Goal: Transaction & Acquisition: Purchase product/service

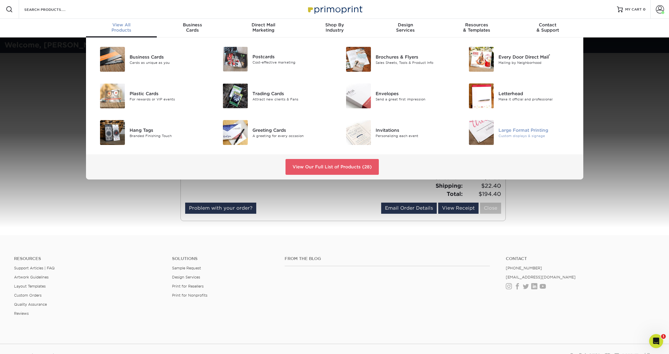
click at [497, 130] on div at bounding box center [477, 132] width 41 height 25
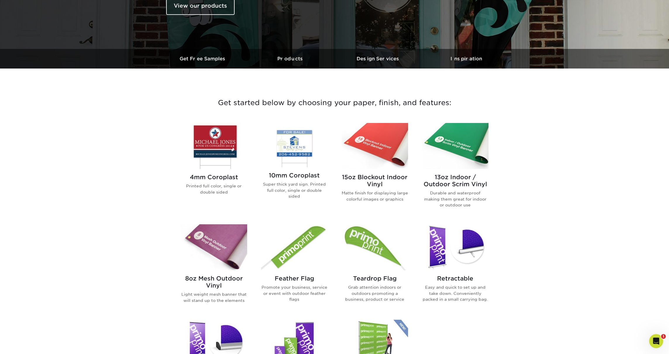
scroll to position [154, 0]
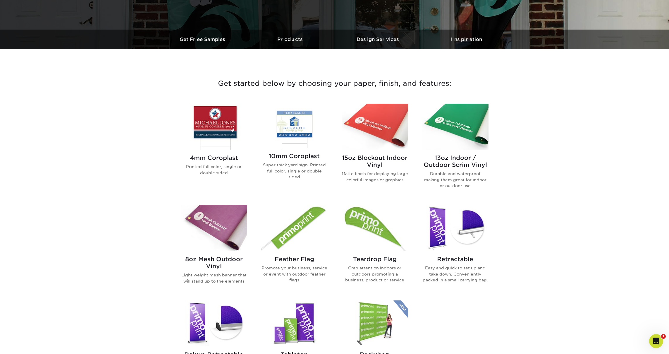
click at [220, 238] on img at bounding box center [214, 228] width 66 height 46
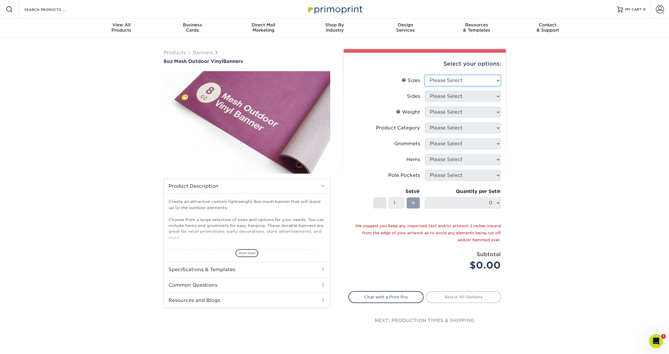
click at [462, 75] on select "Please Select 24" x 36" 24" x 48" 36" x 48" 36" x 60" 36" x 72" 36" x 96" 36" x…" at bounding box center [463, 80] width 76 height 11
select select "48.00x96.00"
click at [425, 75] on select "Please Select 24" x 36" 24" x 48" 36" x 48" 36" x 60" 36" x 72" 36" x 96" 36" x…" at bounding box center [463, 80] width 76 height 11
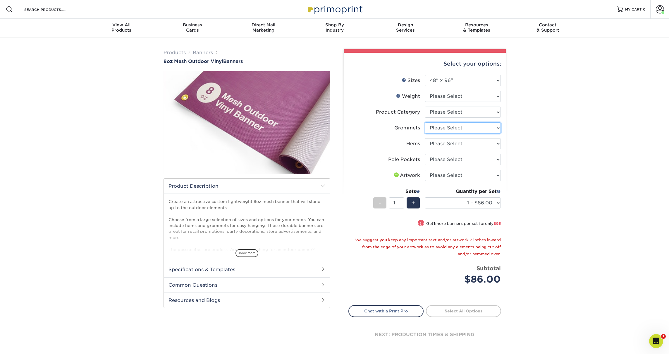
click at [453, 127] on select "Please Select No Grommets Yes, Grommet All 4 Corners Yes, Grommets Every 2 ft." at bounding box center [463, 127] width 76 height 11
select select "844af484-45a3-48a0-88de-19e51b139d69"
click at [425, 122] on select "Please Select No Grommets Yes, Grommet All 4 Corners Yes, Grommets Every 2 ft." at bounding box center [463, 127] width 76 height 11
click at [454, 143] on select "Please Select No Hems/Pole Pockets Yes, Hems Top and Bottom Only Yes, Hems All …" at bounding box center [463, 143] width 76 height 11
click at [467, 159] on select "Please Select No Pole Pockets 2 in. Left and Right 2 in. Top and Bottom 4 in. L…" at bounding box center [463, 159] width 76 height 11
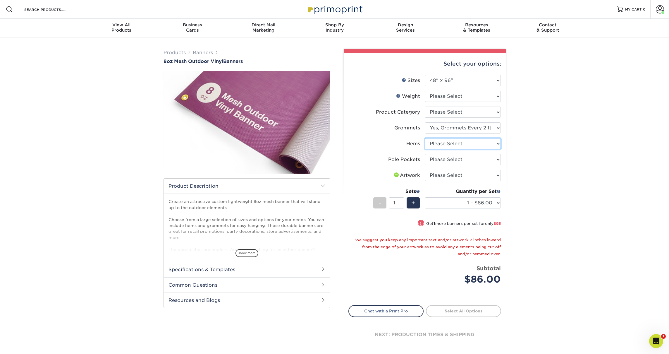
click at [470, 146] on select "Please Select No Hems/Pole Pockets Yes, Hems Top and Bottom Only Yes, Hems All …" at bounding box center [463, 143] width 76 height 11
select select "799b34bf-ff99-4291-b254-51157b744628"
click at [425, 138] on select "Please Select No Hems/Pole Pockets Yes, Hems Top and Bottom Only Yes, Hems All …" at bounding box center [463, 143] width 76 height 11
click at [457, 159] on select "Please Select No Pole Pockets 2 in. Left and Right 2 in. Top and Bottom 4 in. L…" at bounding box center [463, 159] width 76 height 11
select select "722894a4-3d87-4b07-8789-5996e19167f0"
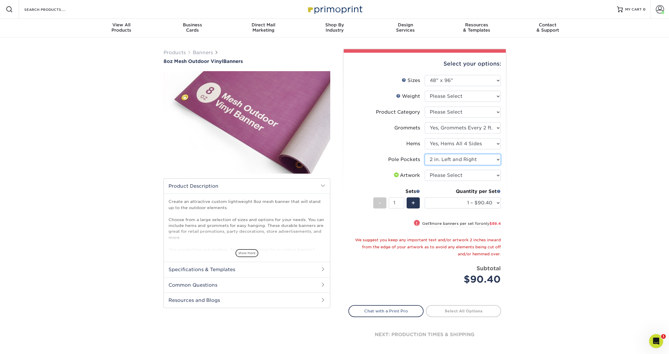
click at [425, 154] on select "Please Select No Pole Pockets 2 in. Left and Right 2 in. Top and Bottom 4 in. L…" at bounding box center [463, 159] width 76 height 11
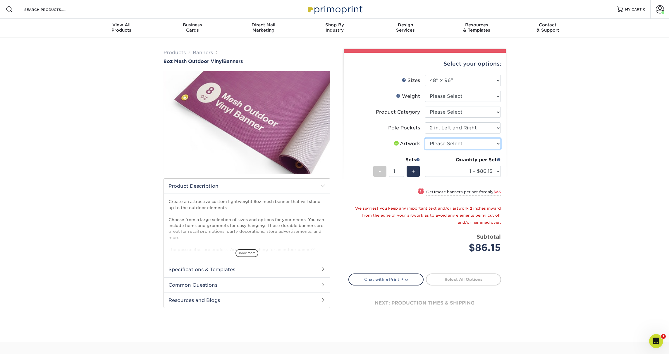
click at [449, 144] on select "Please Select I will upload files I need a design - $50" at bounding box center [463, 143] width 76 height 11
click at [653, 337] on icon "Open Intercom Messenger" at bounding box center [655, 340] width 10 height 10
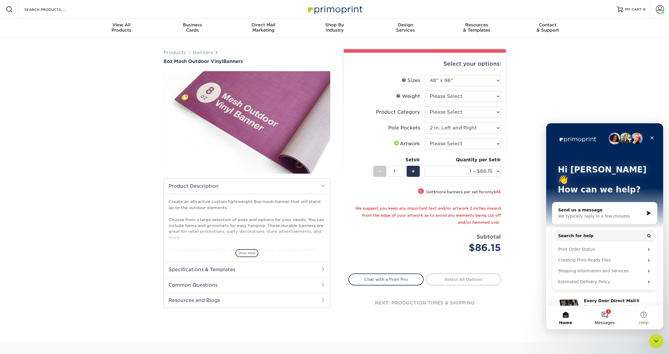
click at [606, 313] on button "1 Messages" at bounding box center [604, 317] width 39 height 23
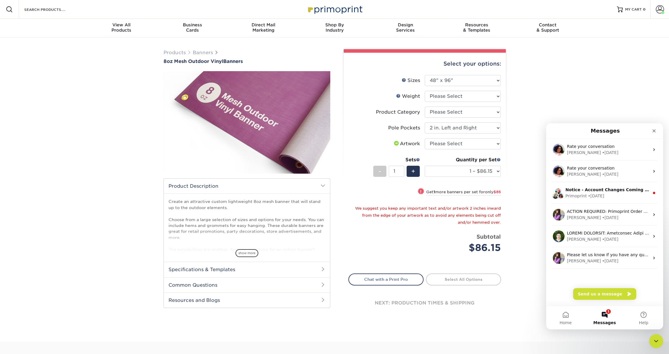
click at [599, 300] on div "Rate your conversation Avery • 1w ago Rate your conversation Avery • 1w ago Not…" at bounding box center [604, 222] width 117 height 167
click at [599, 296] on button "Send us a message" at bounding box center [604, 294] width 63 height 12
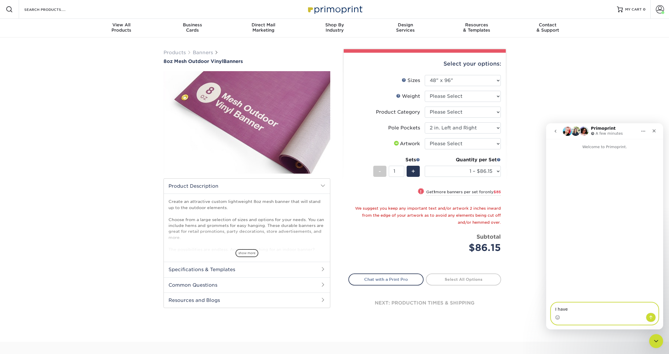
click at [568, 308] on textarea "I have" at bounding box center [604, 307] width 107 height 10
type textarea "I have question about the mesh banners - My design will have the banner handing…"
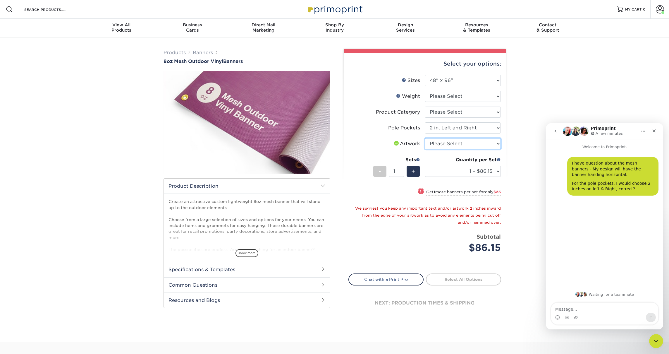
click at [466, 149] on select "Please Select I will upload files I need a design - $50" at bounding box center [463, 143] width 76 height 11
select select "upload"
click at [425, 138] on select "Please Select I will upload files I need a design - $50" at bounding box center [463, 143] width 76 height 11
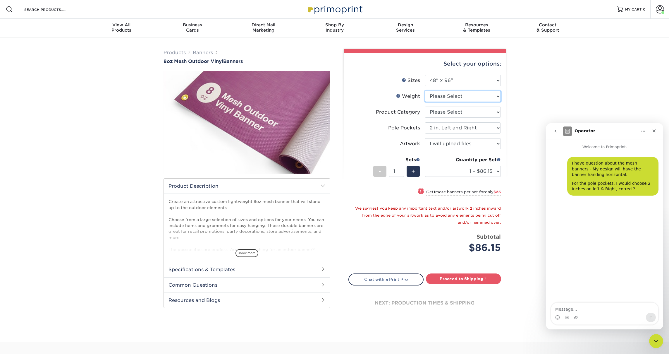
click at [472, 97] on select "Please Select 8OZMESH" at bounding box center [463, 96] width 76 height 11
select select "8OZMESH"
click at [425, 91] on select "Please Select 8OZMESH" at bounding box center [463, 96] width 76 height 11
select select "-1"
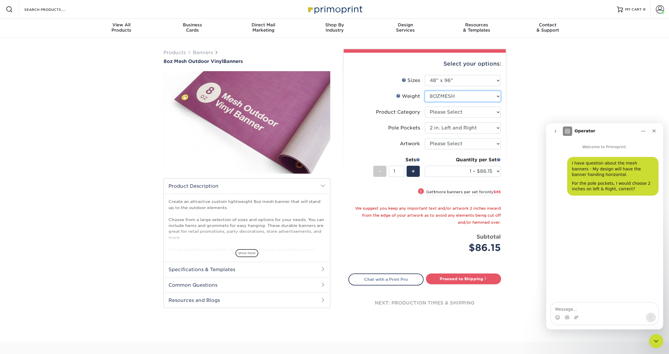
select select "-1"
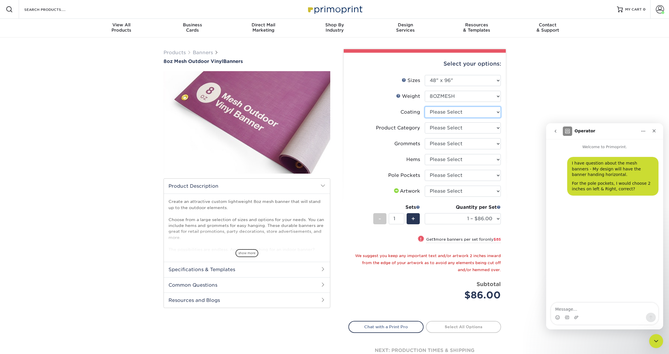
click at [461, 115] on select at bounding box center [463, 111] width 76 height 11
select select "3e7618de-abca-4bda-9f97-8b9129e913d8"
click at [425, 106] on select at bounding box center [463, 111] width 76 height 11
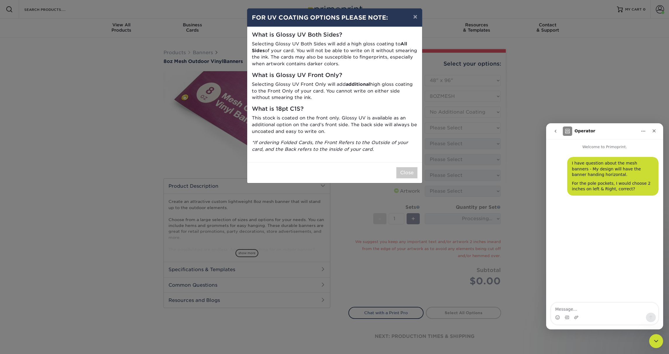
click at [458, 125] on div "× FOR UV COATING OPTIONS PLEASE NOTE: What is Glossy UV Both Sides? Selecting G…" at bounding box center [334, 177] width 669 height 354
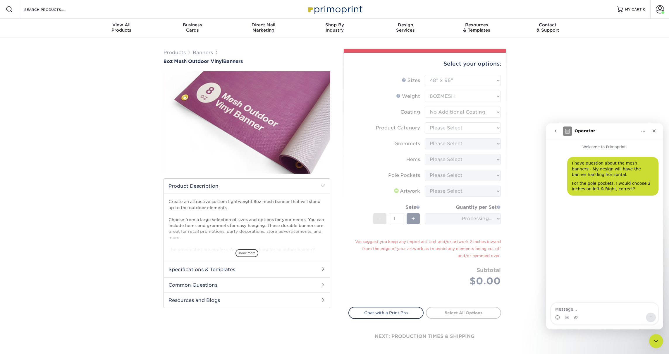
click at [436, 126] on form "Sizes Help Sizes Please Select 24" x 36" 24" x 48" 36" x 48" 36" x 60" 36" x 72…" at bounding box center [424, 187] width 153 height 225
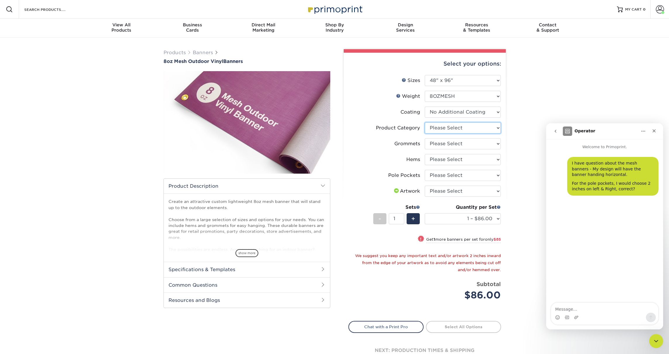
click at [436, 126] on select "Please Select 8oz Mesh Banner" at bounding box center [463, 127] width 76 height 11
select select "fb3711ff-1725-42e1-bc4f-134fa5e422b0"
click at [425, 122] on select "Please Select 8oz Mesh Banner" at bounding box center [463, 127] width 76 height 11
click at [437, 144] on select "Please Select No Grommets Yes, Grommet All 4 Corners Yes, Grommets Every 2 ft." at bounding box center [463, 143] width 76 height 11
select select "90d329df-db80-4206-b821-ff9d3f363977"
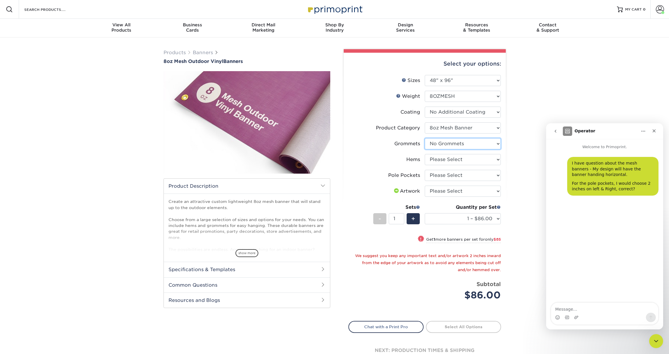
click at [425, 138] on select "Please Select No Grommets Yes, Grommet All 4 Corners Yes, Grommets Every 2 ft." at bounding box center [463, 143] width 76 height 11
click at [439, 158] on select "Please Select No Hems/Pole Pockets Yes, Hems Top and Bottom Only Yes, Hems All …" at bounding box center [463, 159] width 76 height 11
select select "799b34bf-ff99-4291-b254-51157b744628"
click at [425, 154] on select "Please Select No Hems/Pole Pockets Yes, Hems Top and Bottom Only Yes, Hems All …" at bounding box center [463, 159] width 76 height 11
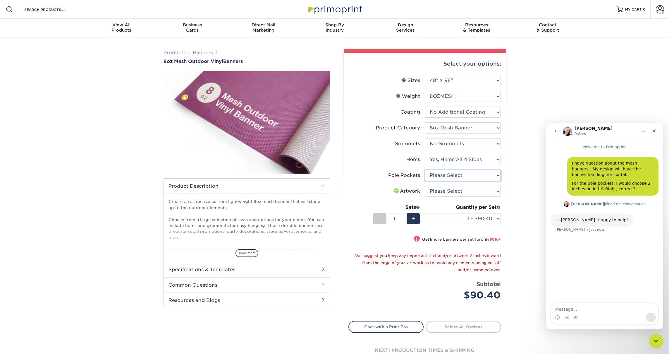
click at [442, 175] on select "Please Select No Pole Pockets 2 in. Left and Right 2 in. Top and Bottom 4 in. L…" at bounding box center [463, 175] width 76 height 11
select select "722894a4-3d87-4b07-8789-5996e19167f0"
click at [425, 170] on select "Please Select No Pole Pockets 2 in. Left and Right 2 in. Top and Bottom 4 in. L…" at bounding box center [463, 175] width 76 height 11
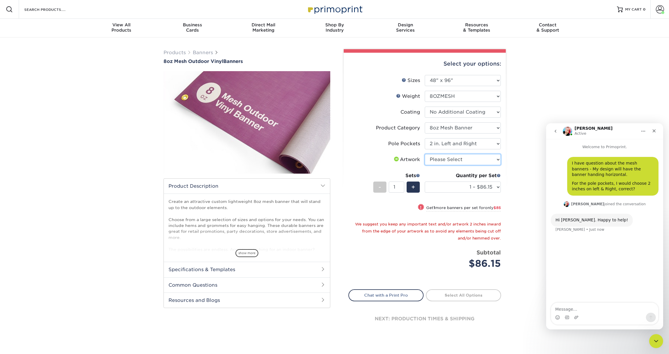
click at [453, 162] on select "Please Select I will upload files I need a design - $50" at bounding box center [463, 159] width 76 height 11
select select "upload"
click at [425, 154] on select "Please Select I will upload files I need a design - $50" at bounding box center [463, 159] width 76 height 11
click at [590, 254] on div "I have question about the mesh banners - My design will have the banner handing…" at bounding box center [604, 226] width 117 height 153
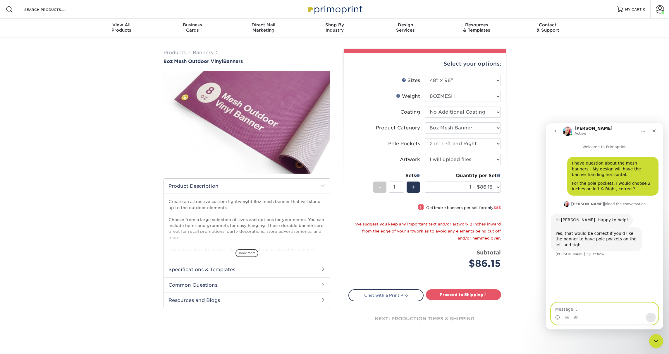
click at [580, 311] on textarea "Message…" at bounding box center [604, 307] width 107 height 10
type textarea "ok thanks!"
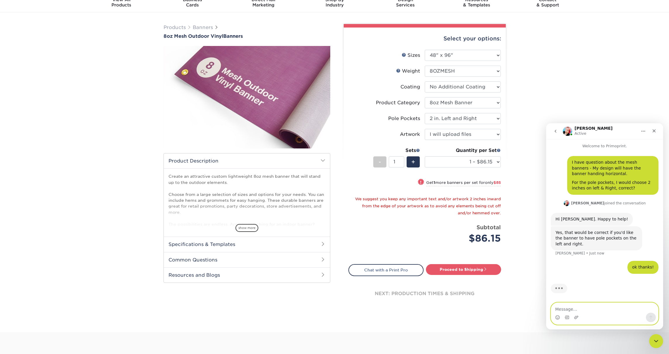
scroll to position [15, 0]
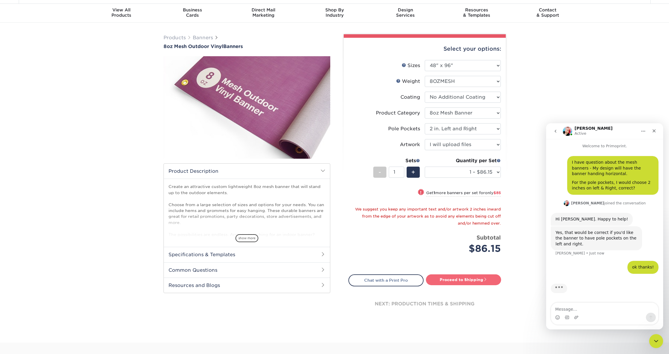
click at [445, 282] on link "Proceed to Shipping" at bounding box center [463, 279] width 75 height 11
type input "Set 1"
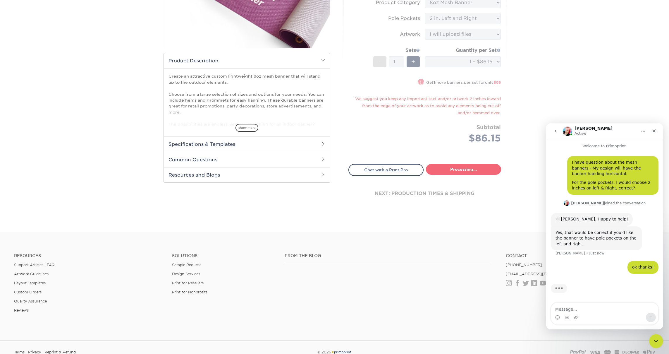
select select "51fab89c-38f7-4477-b356-318606528f3c"
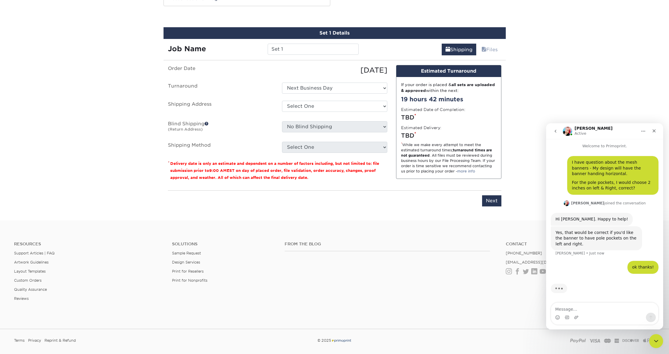
scroll to position [305, 0]
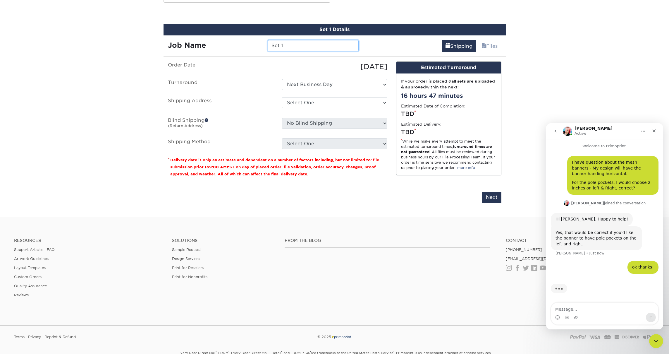
click at [308, 49] on input "Set 1" at bounding box center [313, 45] width 91 height 11
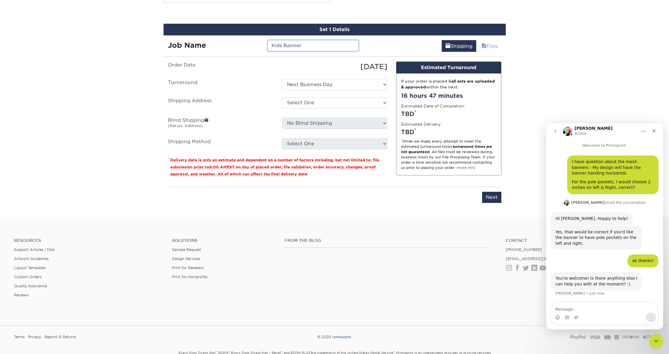
type input "Kids Banner"
click at [321, 78] on ul "Order Date 08/26/2025 Turnaround Select One Next Business Day Shipping Address …" at bounding box center [277, 105] width 219 height 88
click at [308, 102] on select "Select One Josh - Home + Add New Address" at bounding box center [334, 102] width 105 height 11
select select "284738"
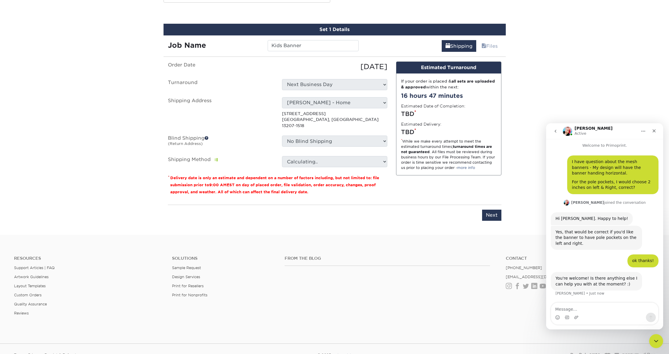
click at [308, 118] on p "301 Twin Hills Dr Syracuse, NY 13207-1518" at bounding box center [334, 120] width 105 height 18
click at [563, 309] on textarea "Message…" at bounding box center [604, 307] width 107 height 10
type textarea "nope"
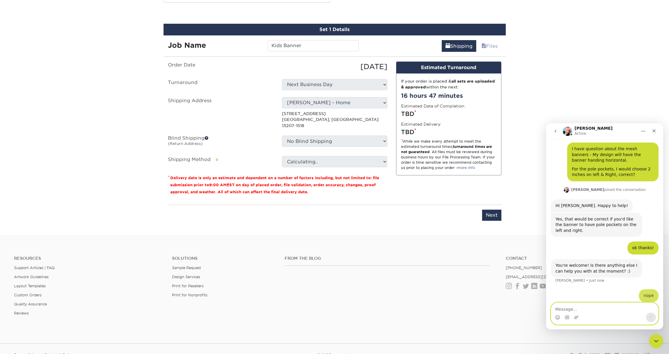
scroll to position [19, 0]
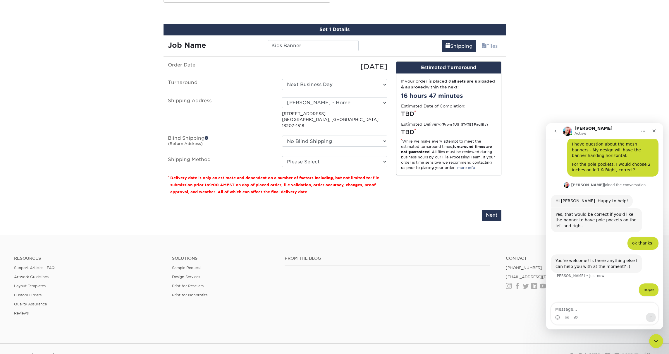
click at [357, 163] on fieldset "Order Date 08/26/2025 Turnaround Select One Next Business Day Shipping Address …" at bounding box center [277, 117] width 219 height 113
click at [357, 156] on select "Please Select Next Day Everywhere (+$11.20) Ground Shipping (+$20.27) 3 Day Shi…" at bounding box center [334, 161] width 105 height 11
select select "NEXTDAYEVERYWHERE"
click at [282, 156] on select "Please Select Next Day Everywhere (+$11.20) Ground Shipping (+$20.27) 3 Day Shi…" at bounding box center [334, 161] width 105 height 11
click at [491, 209] on input "Next" at bounding box center [491, 214] width 19 height 11
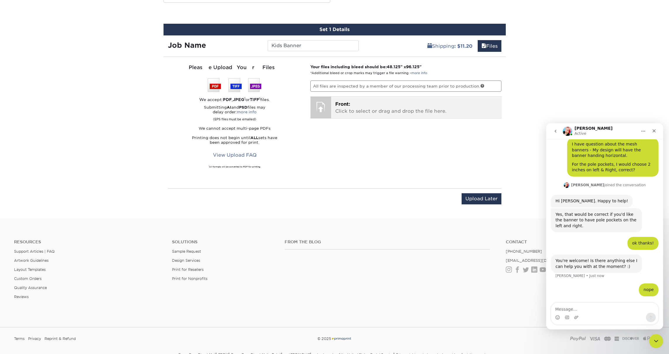
click at [384, 113] on p "Front: Click to select or drag and drop the file here." at bounding box center [416, 108] width 162 height 14
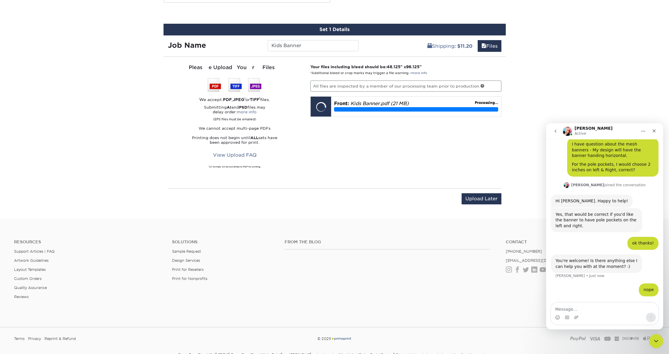
scroll to position [42, 0]
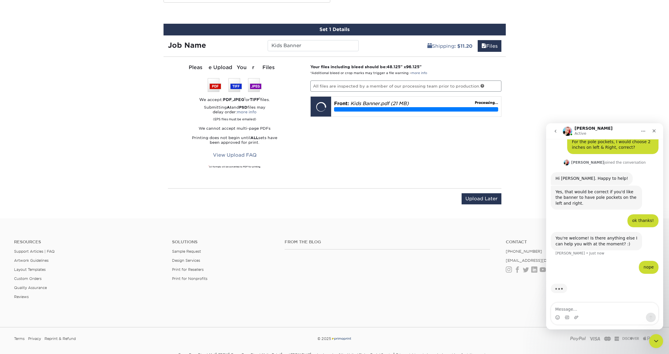
click at [381, 161] on div "Your files including bleed should be: 48.125 " x 96.125 " *Additional bleed or …" at bounding box center [406, 122] width 200 height 117
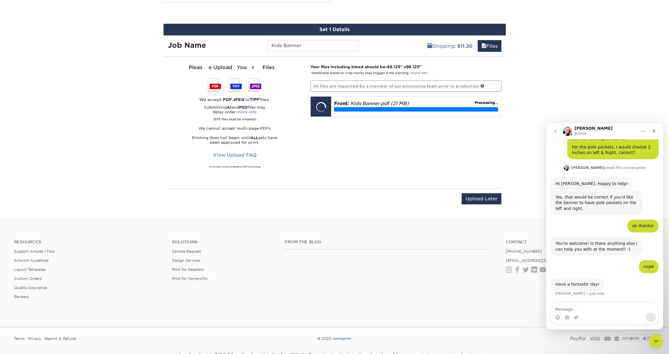
scroll to position [36, 0]
click at [650, 131] on div "Close" at bounding box center [654, 130] width 11 height 11
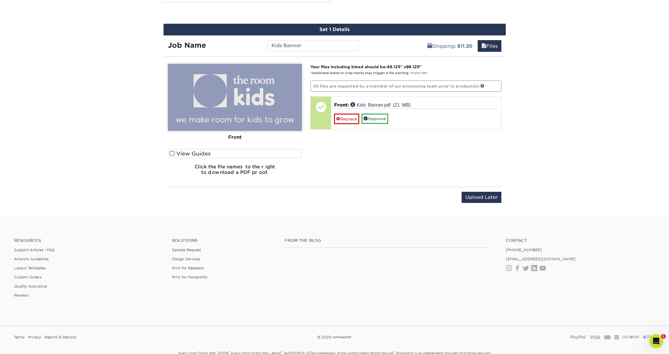
click at [207, 155] on label "View Guides" at bounding box center [235, 153] width 134 height 9
click at [0, 0] on input "View Guides" at bounding box center [0, 0] width 0 height 0
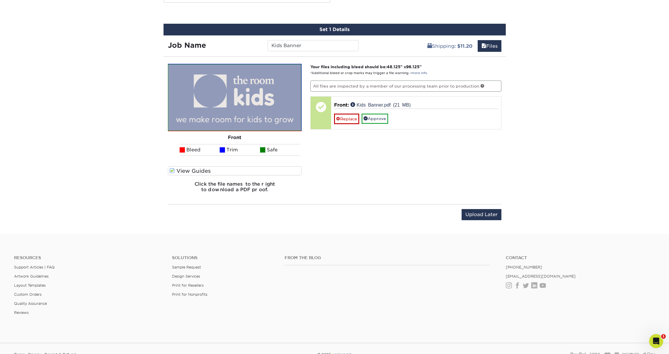
click at [204, 170] on label "View Guides" at bounding box center [235, 170] width 134 height 9
click at [0, 0] on input "View Guides" at bounding box center [0, 0] width 0 height 0
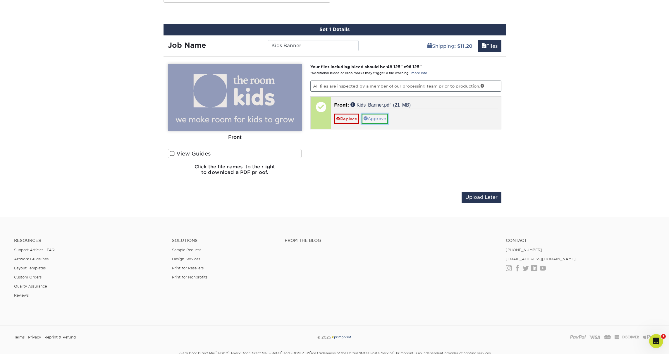
click at [371, 117] on link "Approve" at bounding box center [374, 118] width 27 height 10
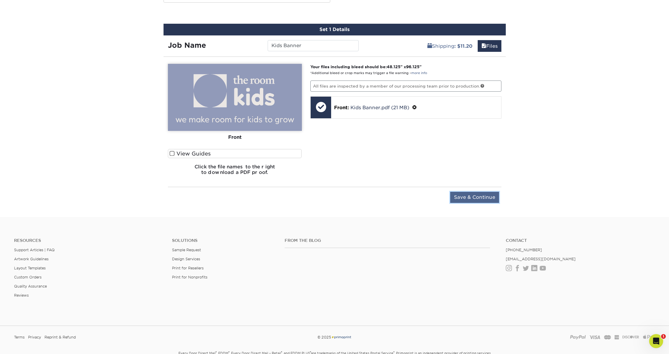
click at [465, 195] on input "Save & Continue" at bounding box center [474, 197] width 49 height 11
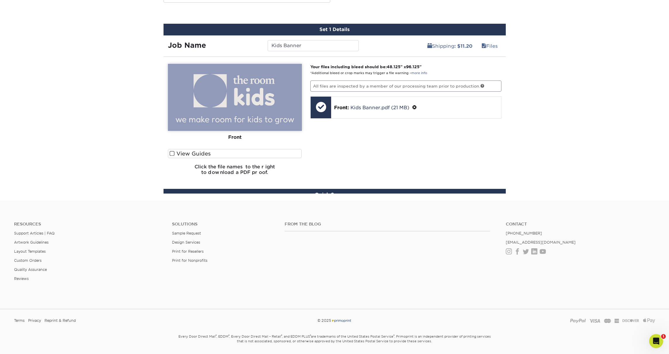
scroll to position [287, 0]
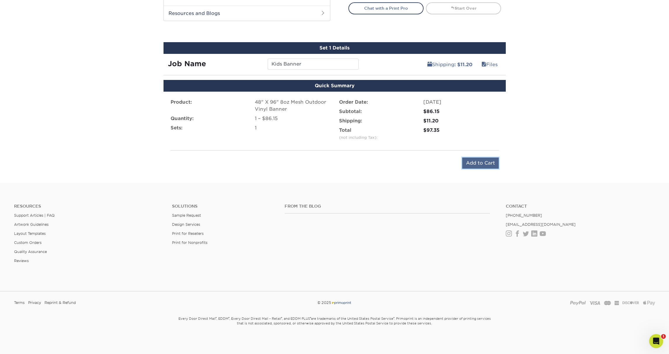
click at [477, 161] on input "Add to Cart" at bounding box center [480, 162] width 37 height 11
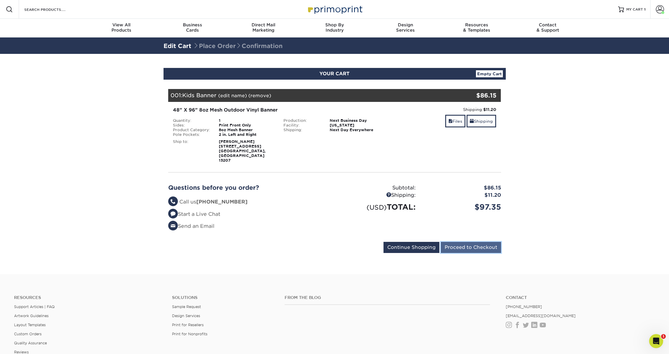
click at [449, 242] on input "Proceed to Checkout" at bounding box center [471, 247] width 60 height 11
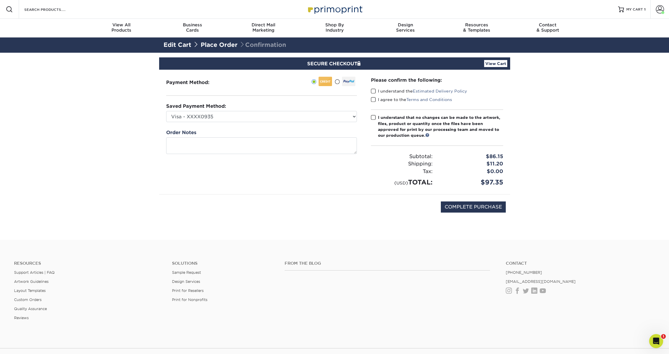
click at [371, 90] on span at bounding box center [373, 91] width 5 height 6
click at [0, 0] on input "I understand the Estimated Delivery Policy" at bounding box center [0, 0] width 0 height 0
click at [373, 96] on div "I understand the Estimated Delivery Policy" at bounding box center [437, 92] width 132 height 8
click at [373, 99] on span at bounding box center [373, 100] width 5 height 6
click at [0, 0] on input "I agree to the Terms and Conditions" at bounding box center [0, 0] width 0 height 0
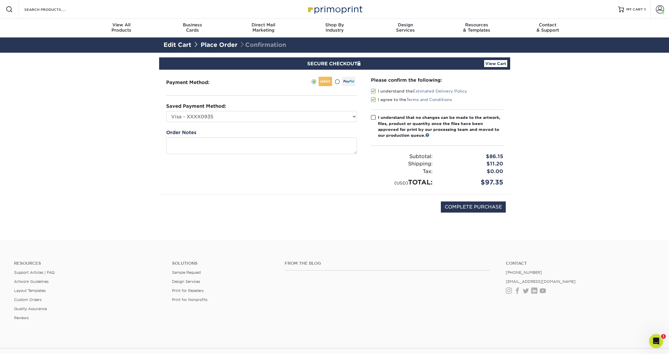
click at [374, 117] on span at bounding box center [373, 118] width 5 height 6
click at [0, 0] on input "I understand that no changes can be made to the artwork, files, product or quan…" at bounding box center [0, 0] width 0 height 0
click at [492, 64] on link "View Cart" at bounding box center [495, 63] width 23 height 7
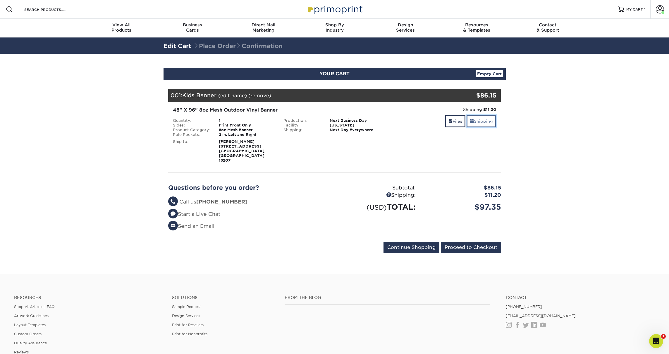
click at [476, 117] on link "Shipping" at bounding box center [481, 121] width 30 height 13
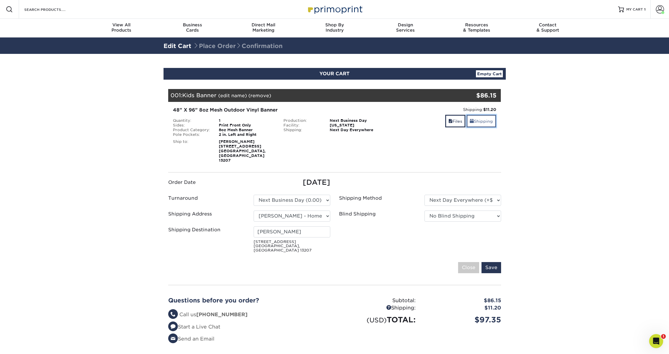
click at [475, 117] on link "Shipping" at bounding box center [481, 121] width 30 height 13
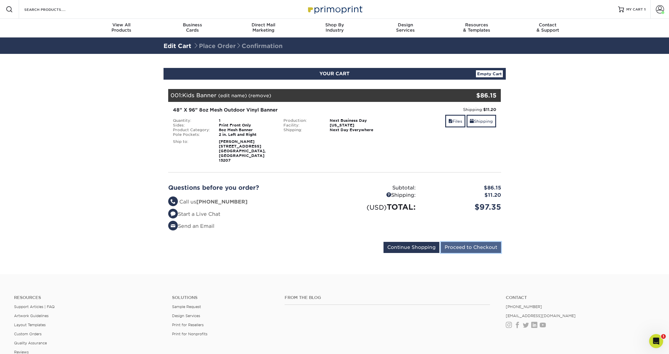
click at [475, 242] on input "Proceed to Checkout" at bounding box center [471, 247] width 60 height 11
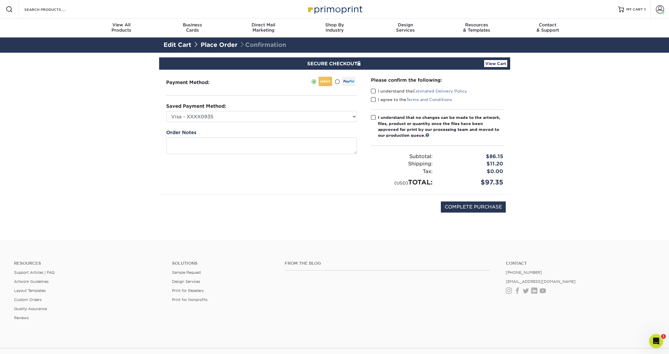
click at [386, 90] on label "I understand the Estimated Delivery Policy" at bounding box center [419, 91] width 96 height 6
click at [0, 0] on input "I understand the Estimated Delivery Policy" at bounding box center [0, 0] width 0 height 0
click at [380, 98] on label "I agree to the Terms and Conditions" at bounding box center [411, 99] width 81 height 6
click at [0, 0] on input "I agree to the Terms and Conditions" at bounding box center [0, 0] width 0 height 0
click at [380, 115] on div "I understand that no changes can be made to the artwork, files, product or quan…" at bounding box center [440, 126] width 125 height 24
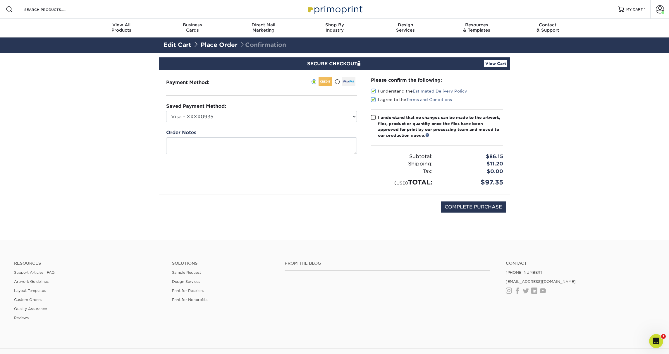
click at [0, 0] on input "I understand that no changes can be made to the artwork, files, product or quan…" at bounding box center [0, 0] width 0 height 0
click at [473, 218] on div "COMPLETE PURCHASE" at bounding box center [334, 209] width 342 height 31
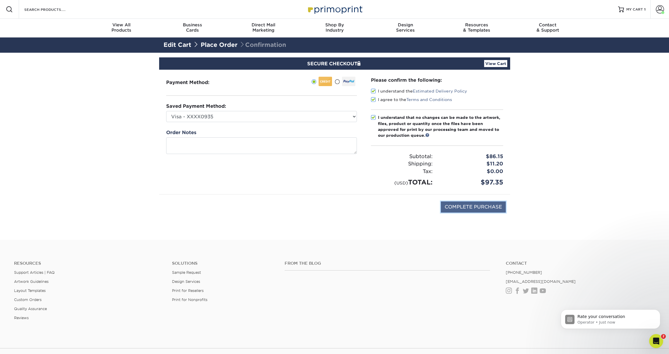
click at [473, 212] on input "COMPLETE PURCHASE" at bounding box center [473, 206] width 65 height 11
type input "PROCESSING, PLEASE WAIT..."
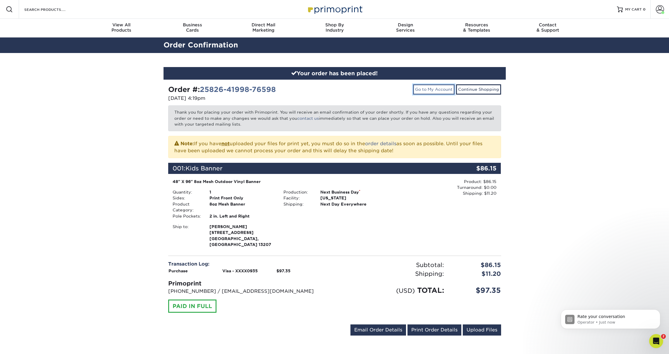
click at [432, 86] on link "Go to My Account" at bounding box center [434, 89] width 42 height 10
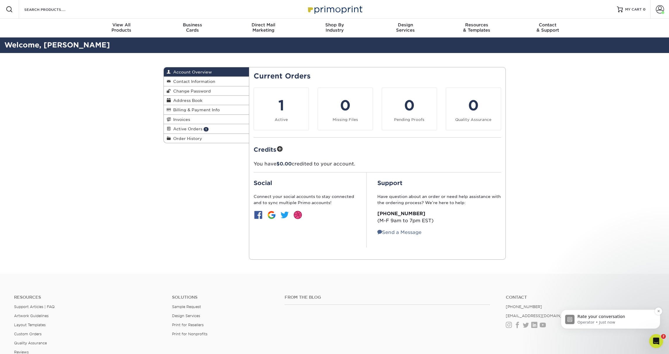
click at [587, 319] on p "Operator • Just now" at bounding box center [614, 321] width 75 height 5
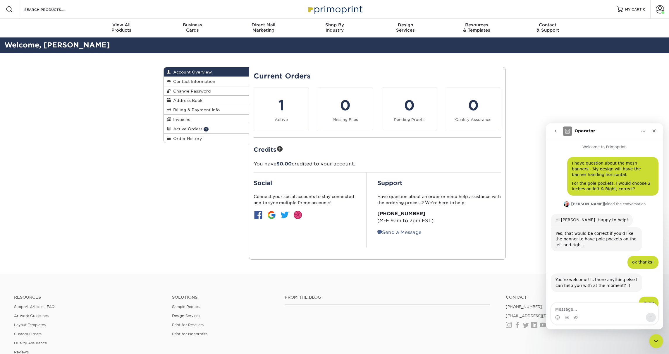
scroll to position [1, 0]
click at [653, 130] on icon "Close" at bounding box center [653, 130] width 3 height 3
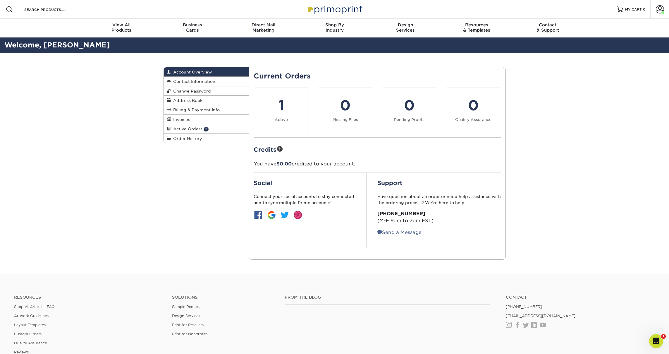
scroll to position [83, 0]
click at [182, 127] on span "Active Orders" at bounding box center [187, 128] width 32 height 5
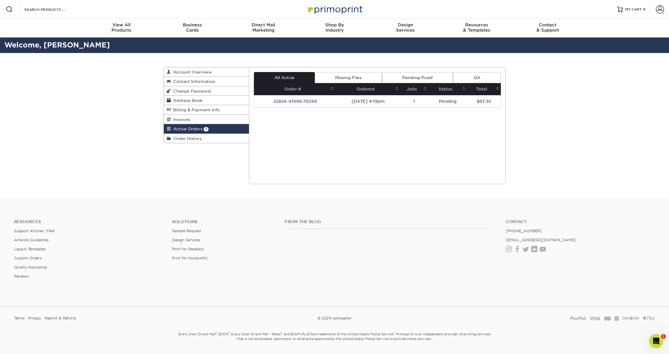
scroll to position [83, 0]
click at [449, 101] on td "Production" at bounding box center [444, 101] width 47 height 12
